Goal: Find contact information: Find contact information

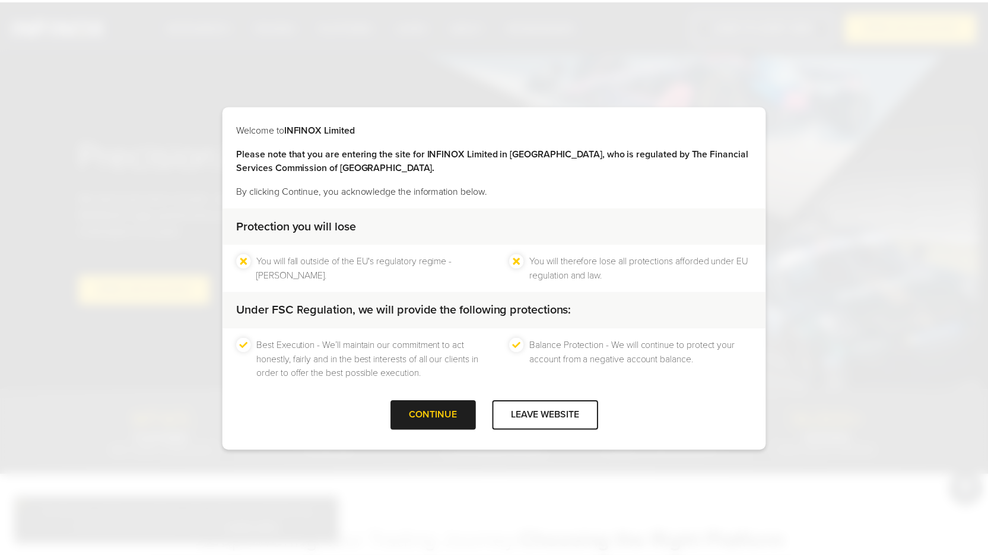
scroll to position [3502, 0]
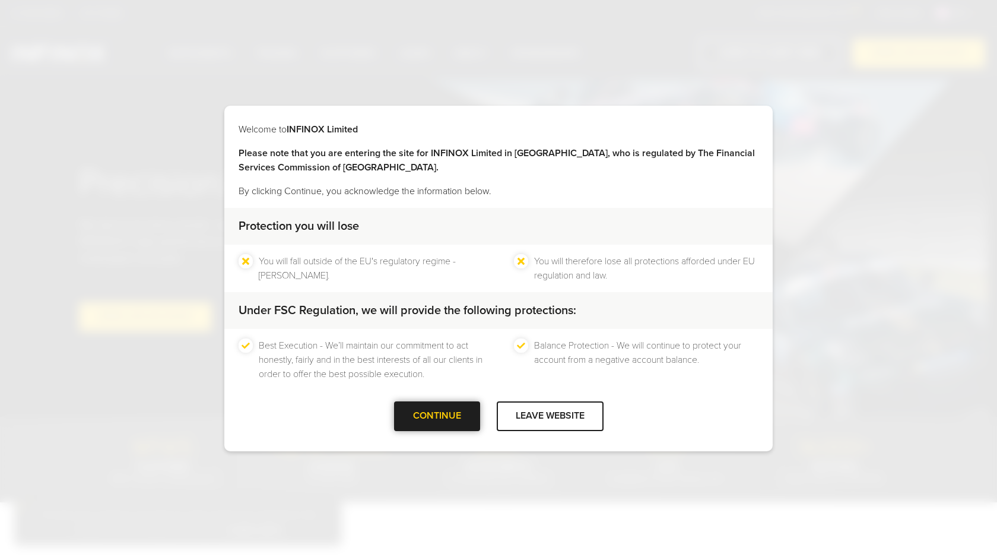
click at [442, 420] on div "CONTINUE" at bounding box center [437, 415] width 86 height 29
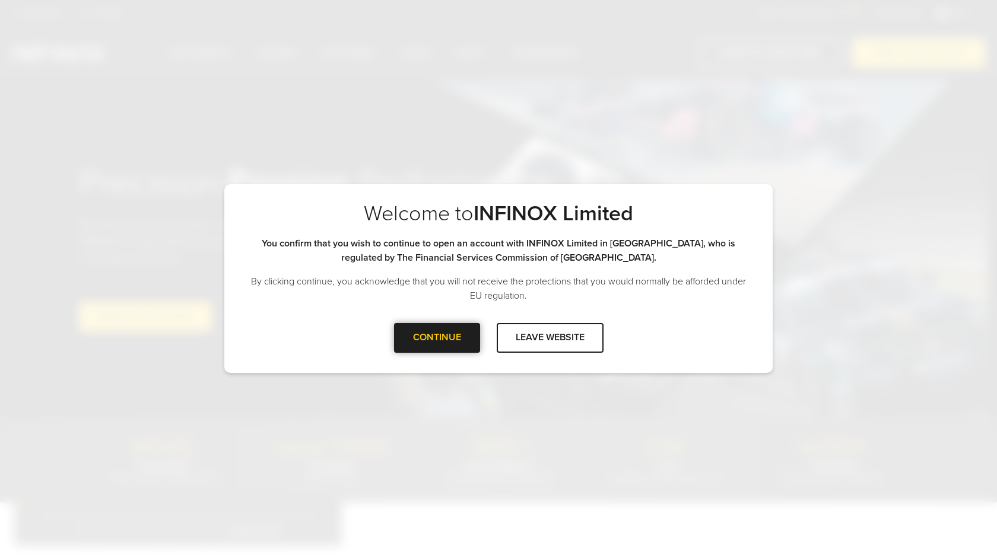
click at [439, 340] on div "CONTINUE" at bounding box center [437, 337] width 86 height 29
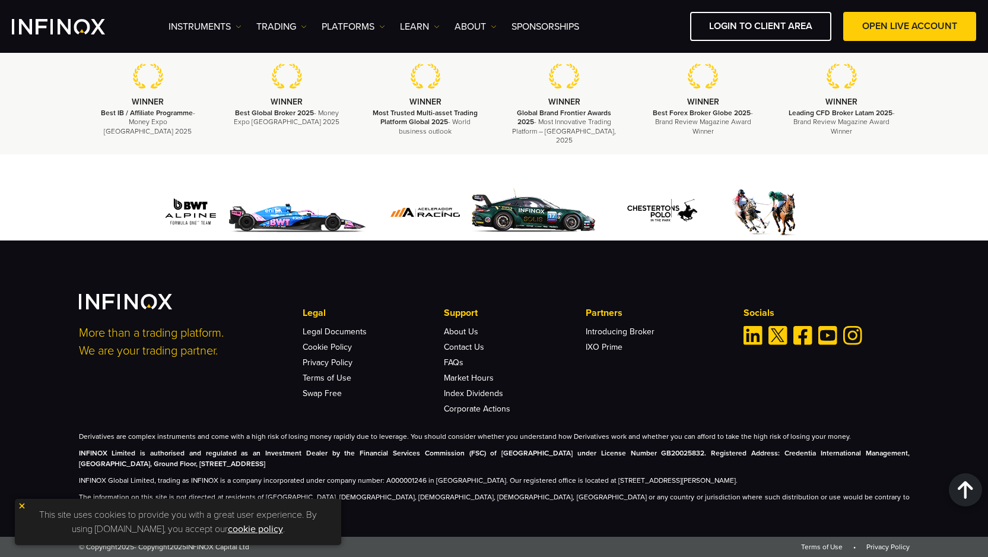
scroll to position [3596, 0]
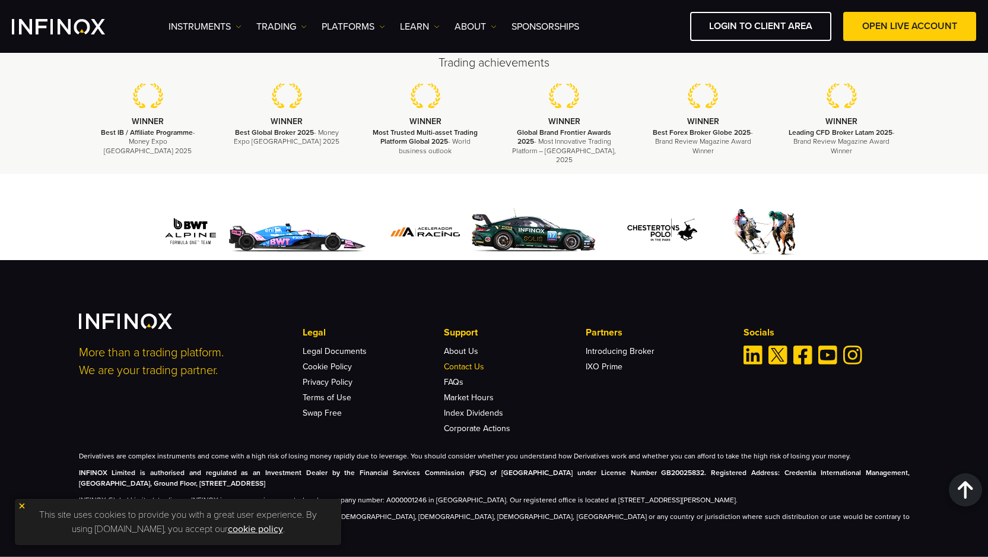
click at [474, 361] on link "Contact Us" at bounding box center [464, 366] width 40 height 10
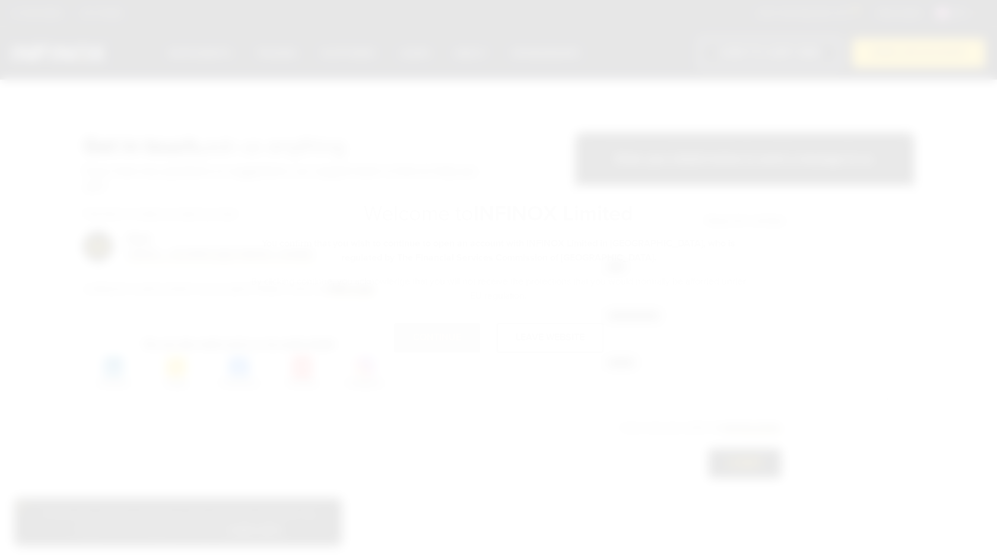
click at [435, 420] on div "Welcome to INFINOX Limited Please note that you are entering the site for INFIN…" at bounding box center [498, 278] width 997 height 557
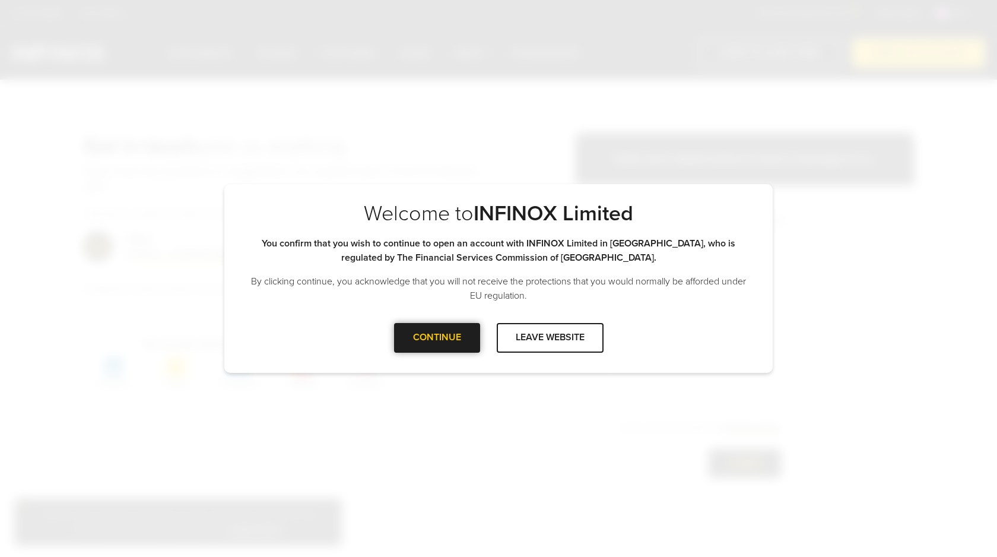
click at [430, 341] on div "CONTINUE" at bounding box center [437, 337] width 86 height 29
